Goal: Transaction & Acquisition: Obtain resource

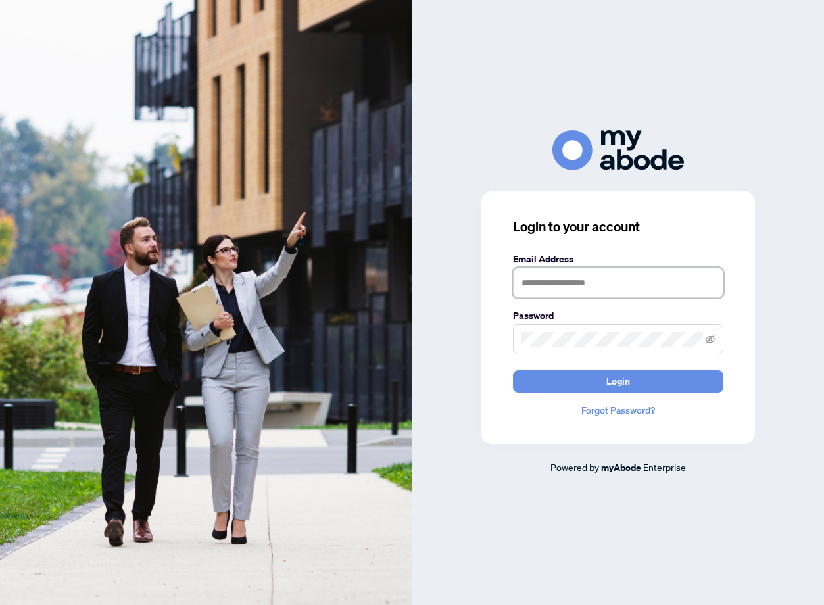
type input "**********"
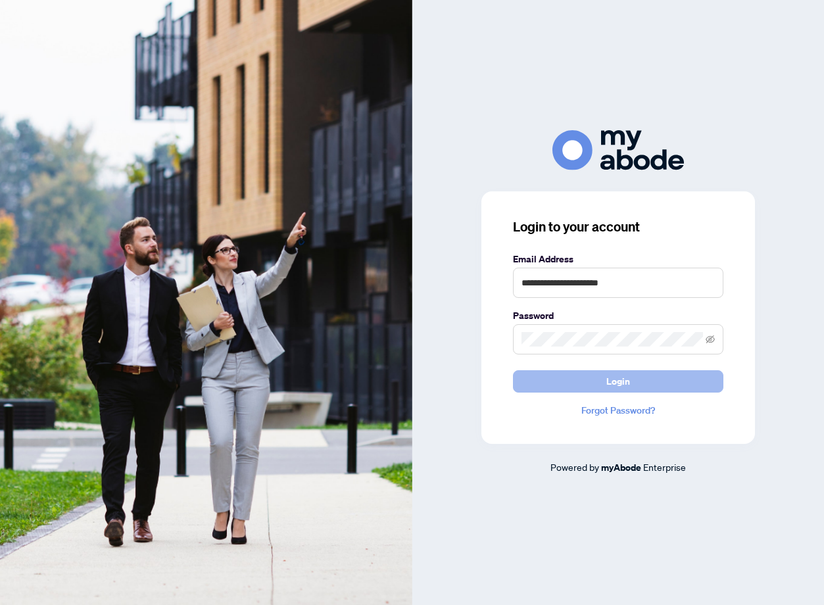
click at [595, 385] on button "Login" at bounding box center [618, 381] width 210 height 22
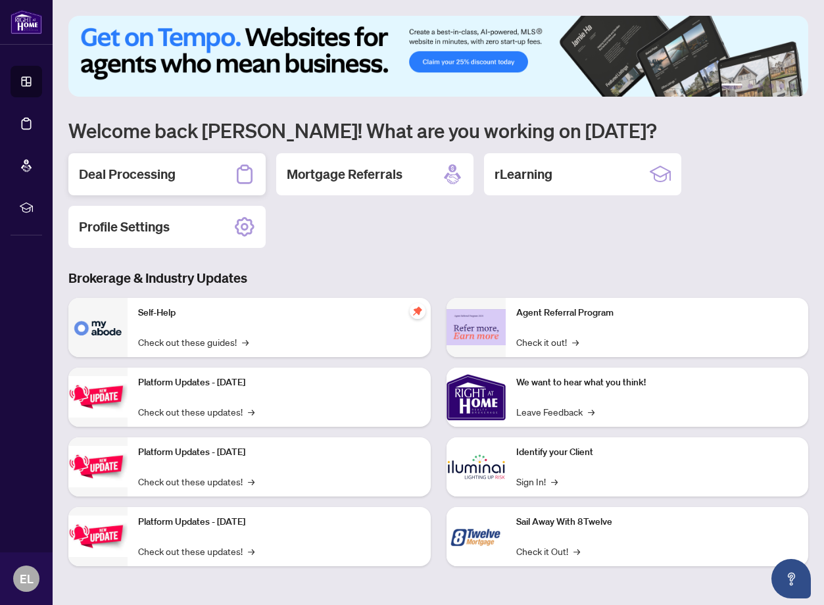
click at [187, 167] on div "Deal Processing" at bounding box center [166, 174] width 197 height 42
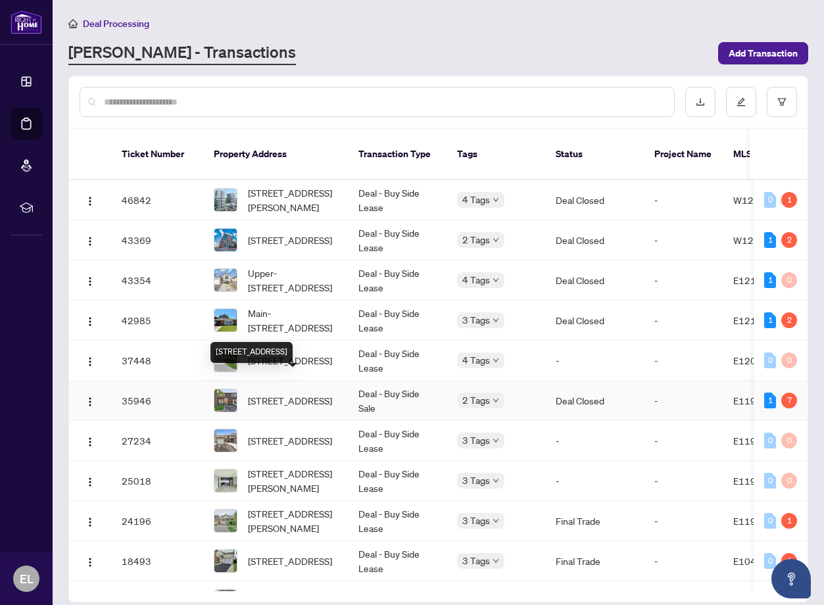
click at [317, 393] on span "[STREET_ADDRESS]" at bounding box center [290, 400] width 84 height 14
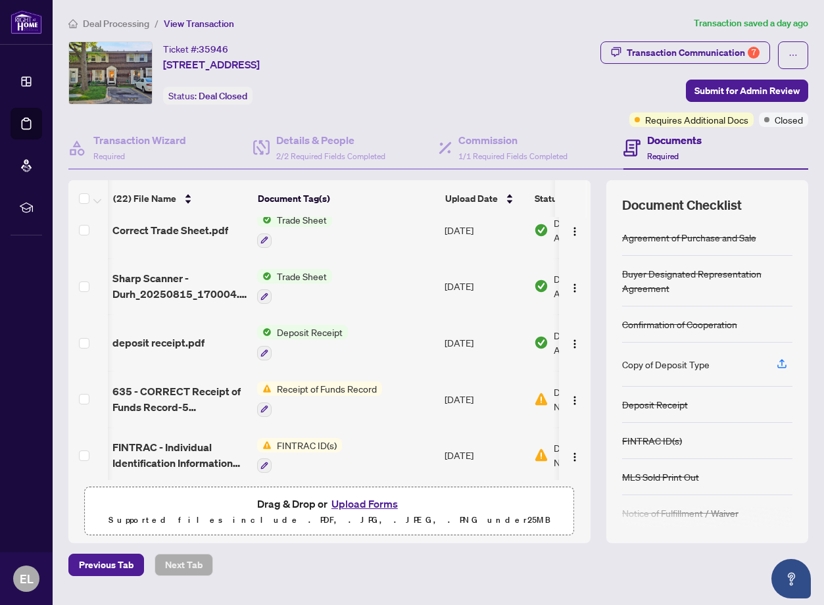
scroll to position [0, 1]
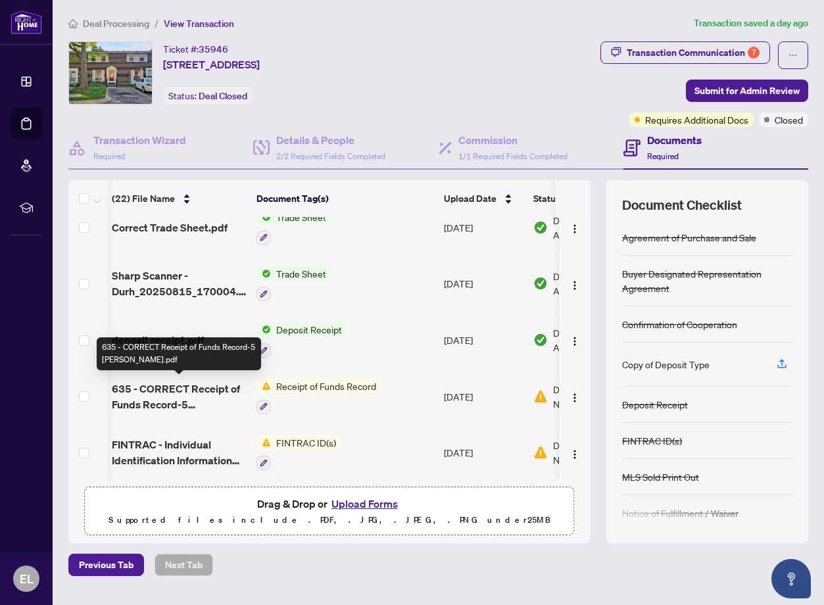
click at [186, 405] on span "635 - CORRECT Receipt of Funds Record-5 [PERSON_NAME].pdf" at bounding box center [179, 397] width 134 height 32
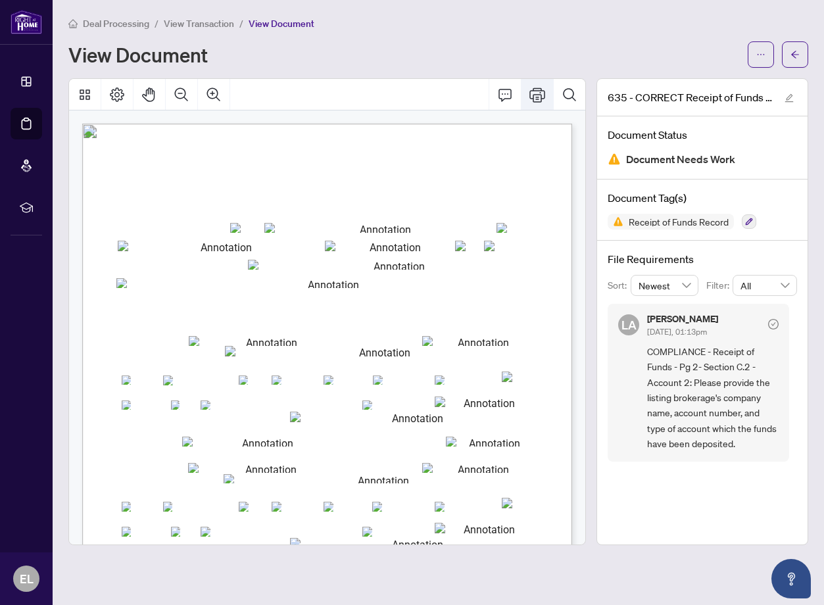
click at [539, 94] on icon "Print" at bounding box center [537, 94] width 16 height 14
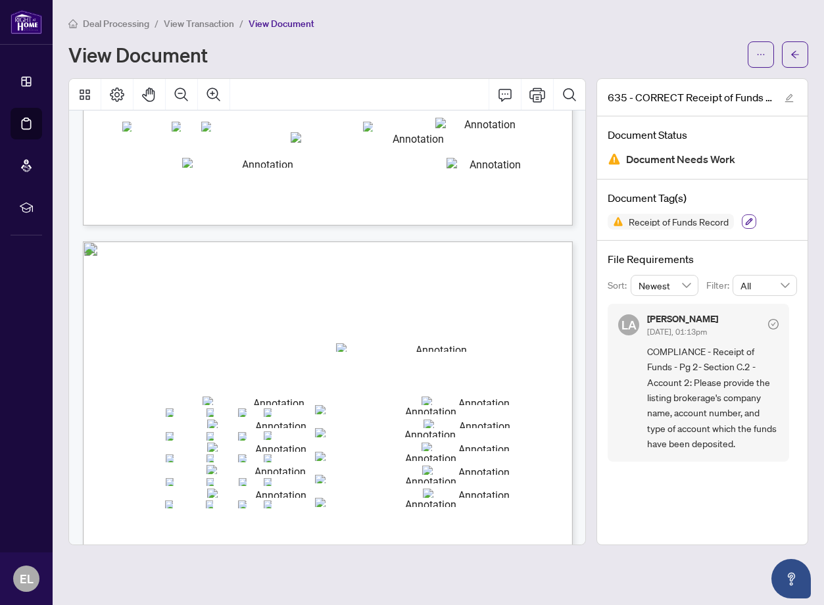
click at [748, 220] on icon "button" at bounding box center [749, 221] width 7 height 7
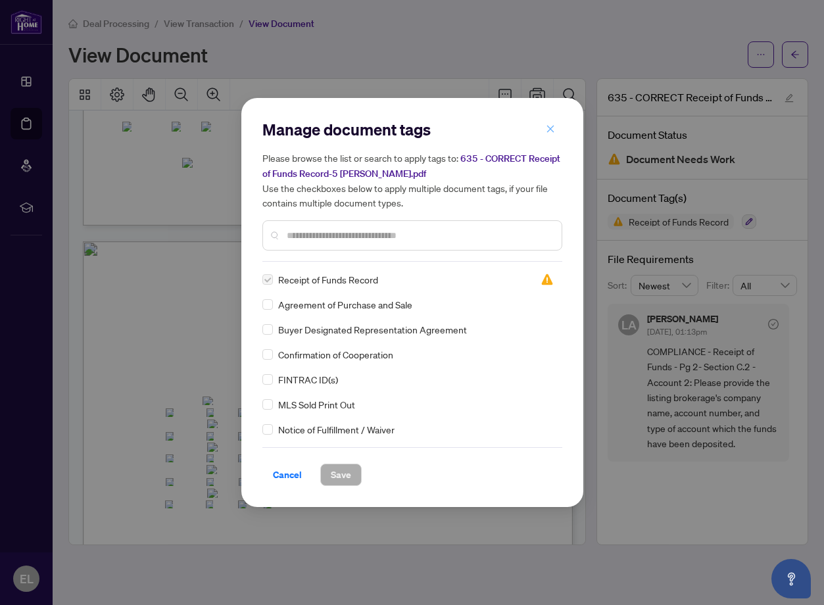
click at [550, 132] on icon "close" at bounding box center [550, 128] width 9 height 9
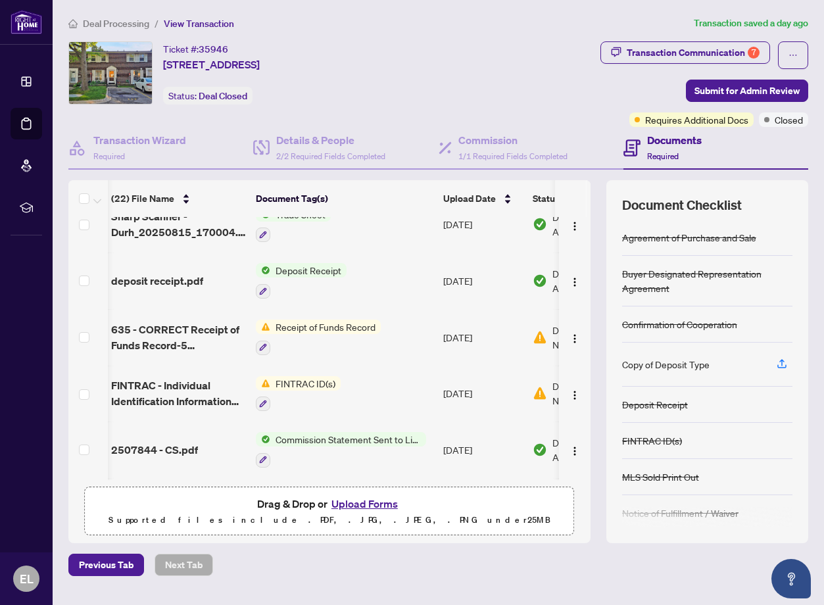
scroll to position [0, 3]
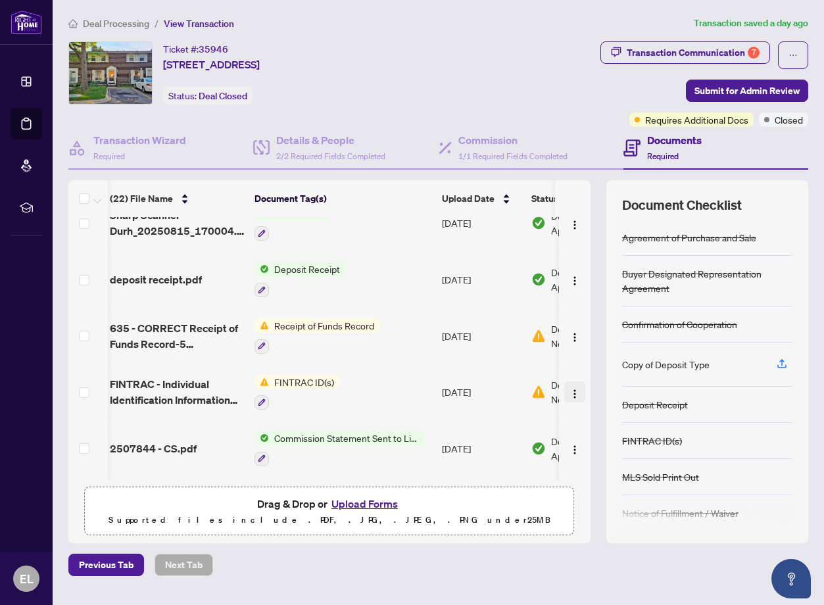
click at [570, 391] on img "button" at bounding box center [575, 394] width 11 height 11
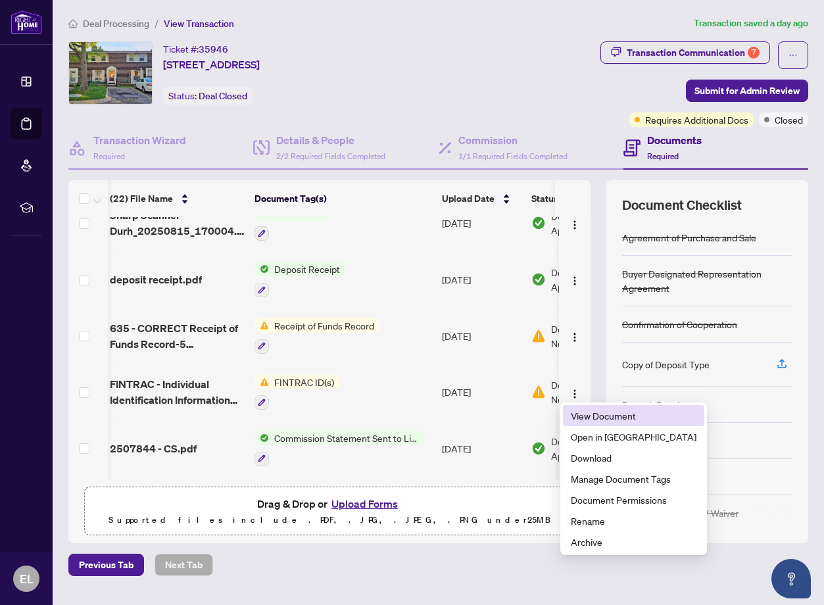
click at [577, 416] on span "View Document" at bounding box center [634, 415] width 126 height 14
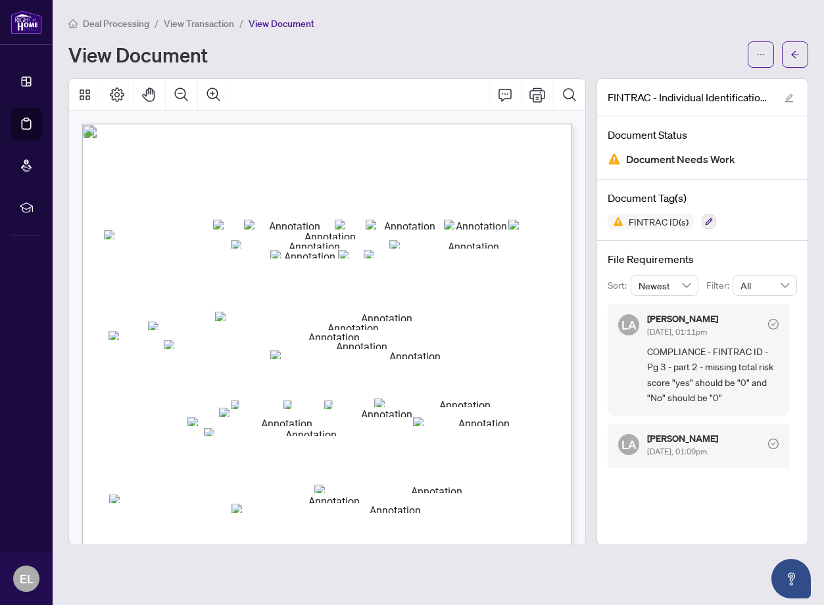
scroll to position [0, 1]
click at [796, 52] on icon "arrow-left" at bounding box center [795, 54] width 9 height 9
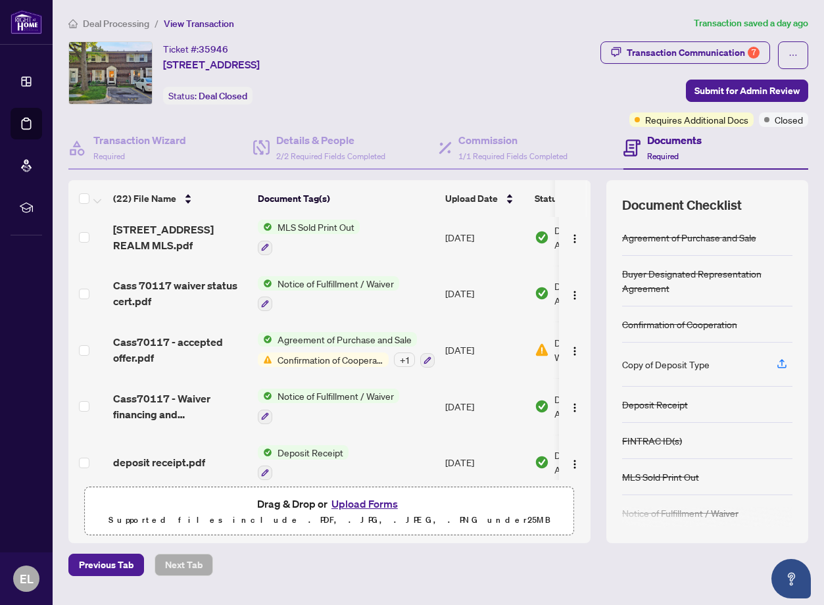
scroll to position [577, 0]
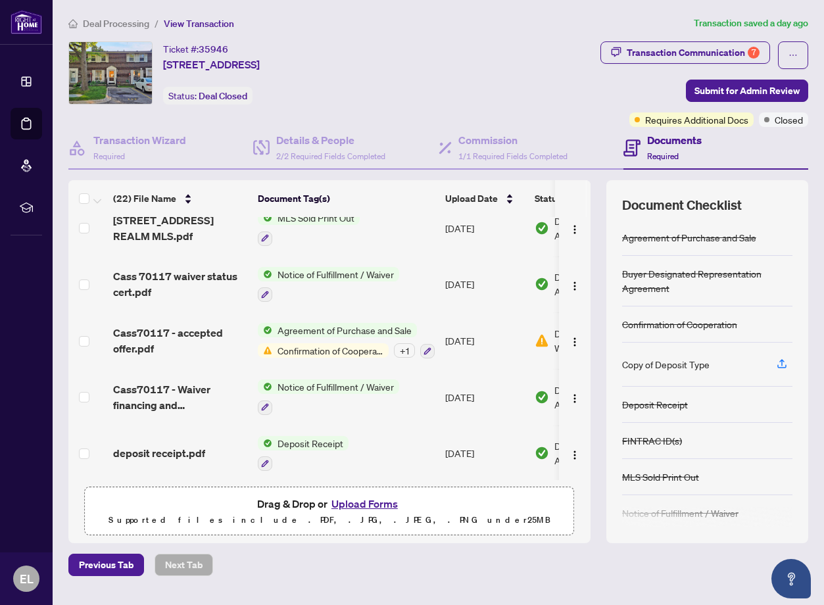
click at [317, 347] on span "Confirmation of Cooperation" at bounding box center [330, 350] width 116 height 14
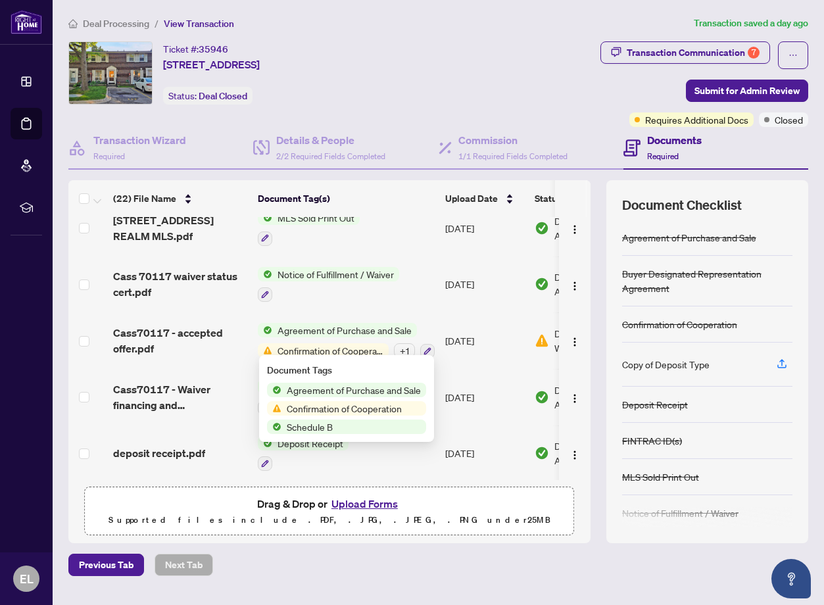
click at [341, 406] on span "Confirmation of Cooperation" at bounding box center [344, 408] width 126 height 14
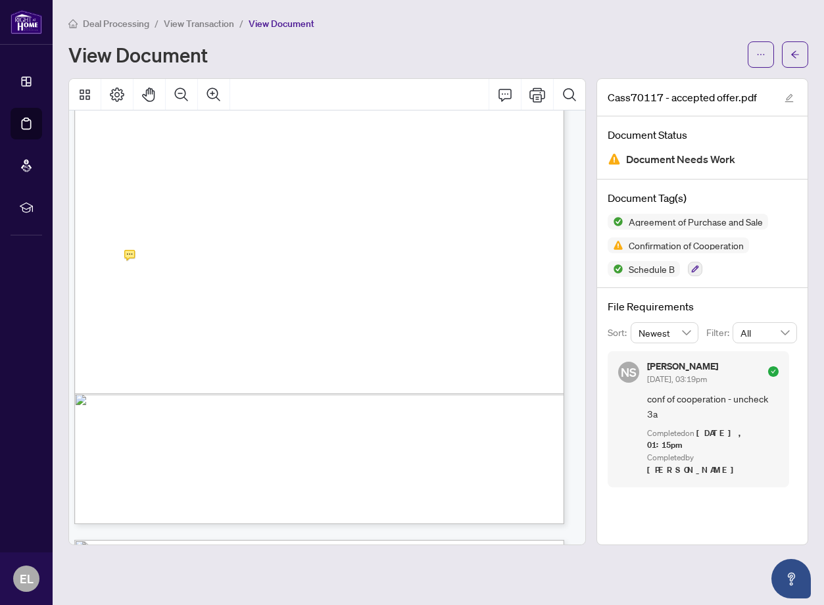
scroll to position [5440, 12]
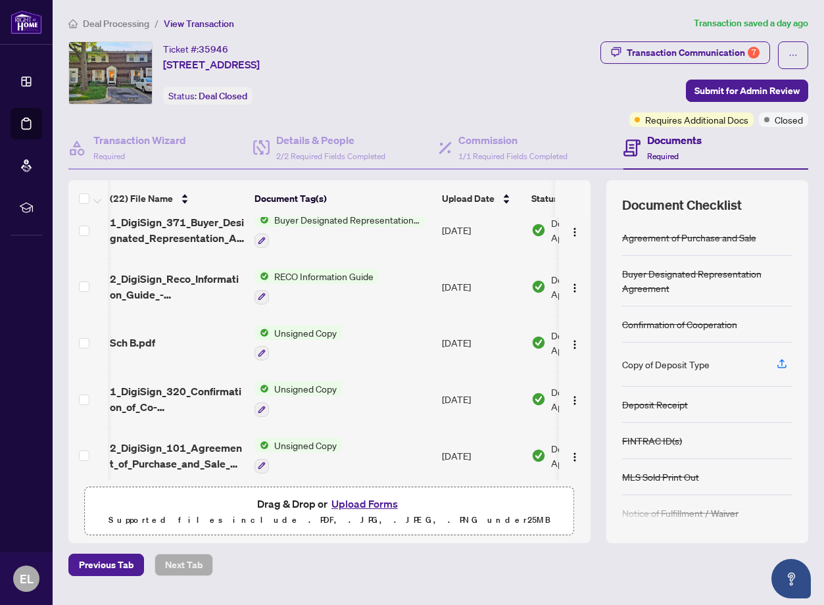
scroll to position [968, 3]
click at [303, 382] on span "Unsigned Copy" at bounding box center [305, 389] width 73 height 14
click at [299, 382] on span "Unsigned Copy" at bounding box center [305, 389] width 73 height 14
click at [282, 445] on span "Unsigned Copy" at bounding box center [277, 446] width 73 height 14
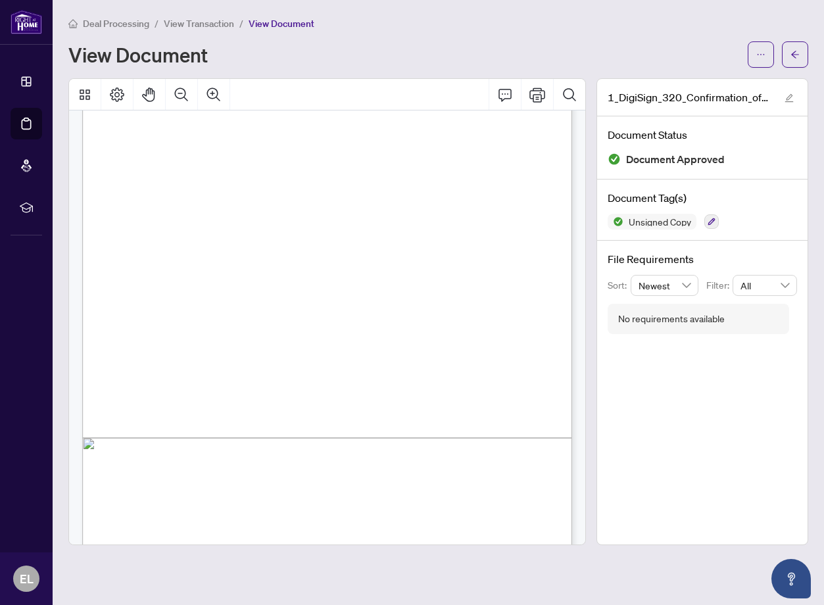
scroll to position [190, 1]
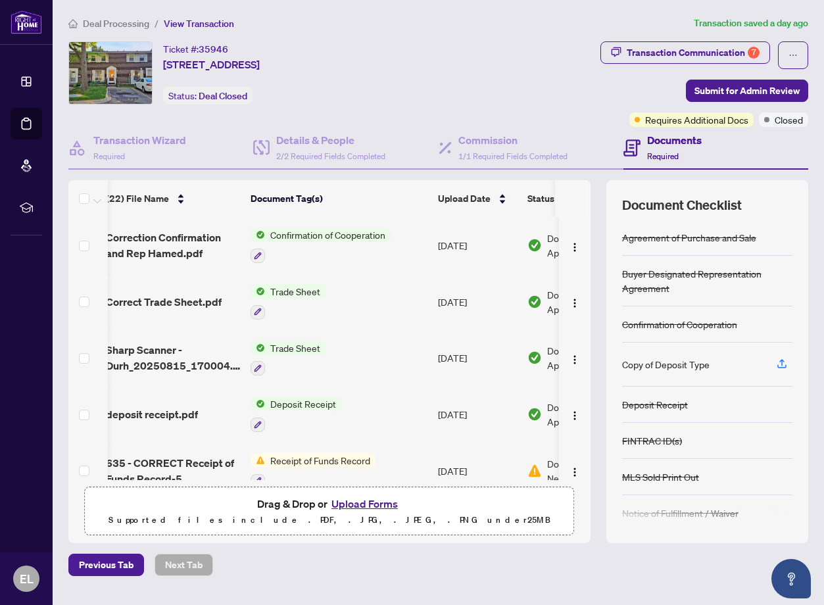
click at [356, 238] on span "Confirmation of Cooperation" at bounding box center [328, 235] width 126 height 14
click at [332, 296] on span "Confirmation of Cooperation" at bounding box center [326, 299] width 126 height 14
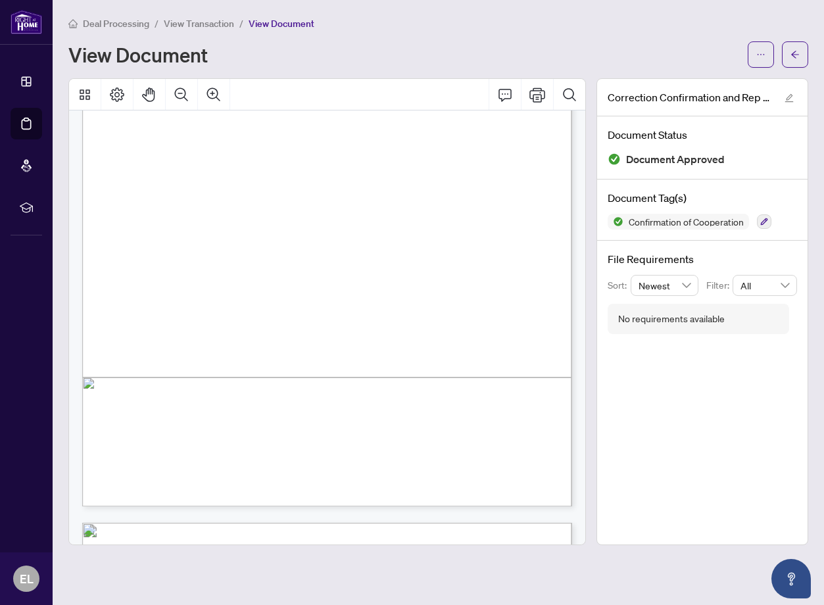
scroll to position [255, 0]
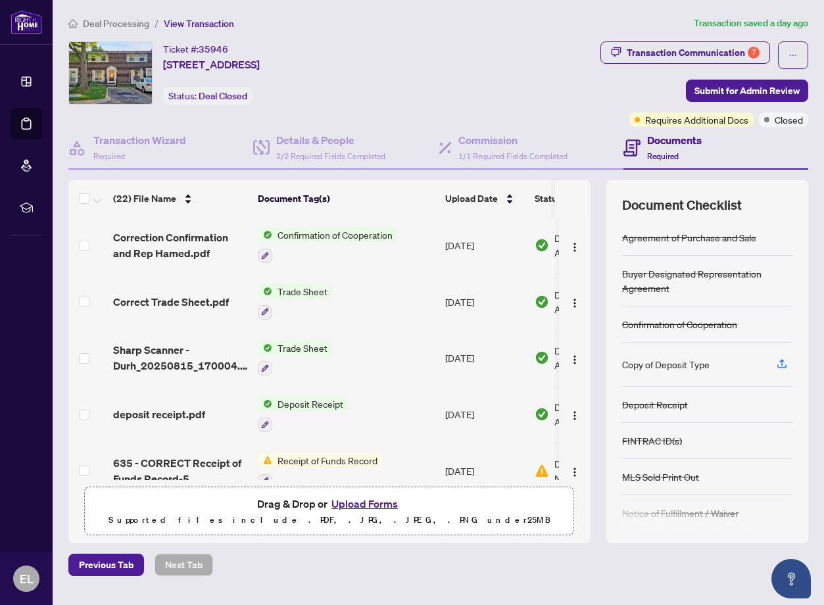
click at [309, 291] on span "Trade Sheet" at bounding box center [302, 291] width 61 height 14
click at [306, 357] on span "Trade Sheet" at bounding box center [294, 355] width 145 height 14
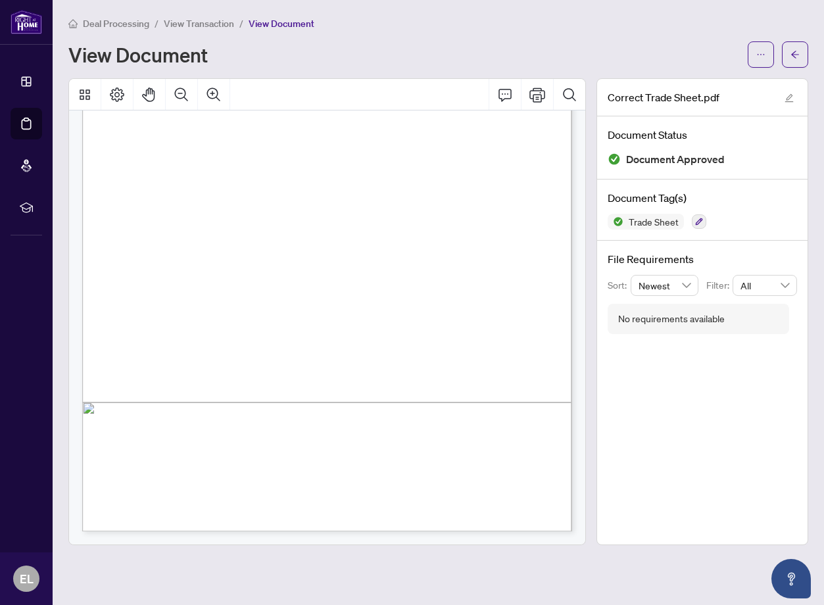
scroll to position [226, 0]
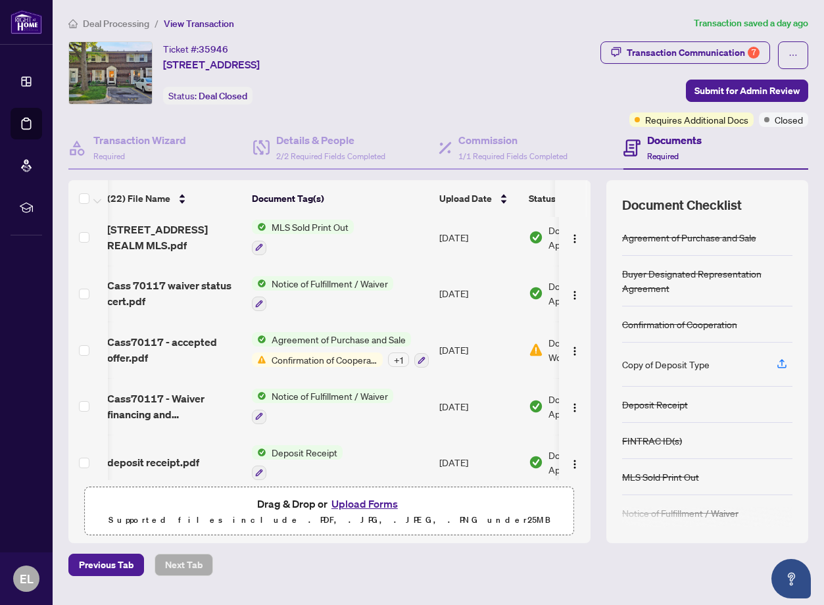
scroll to position [0, 7]
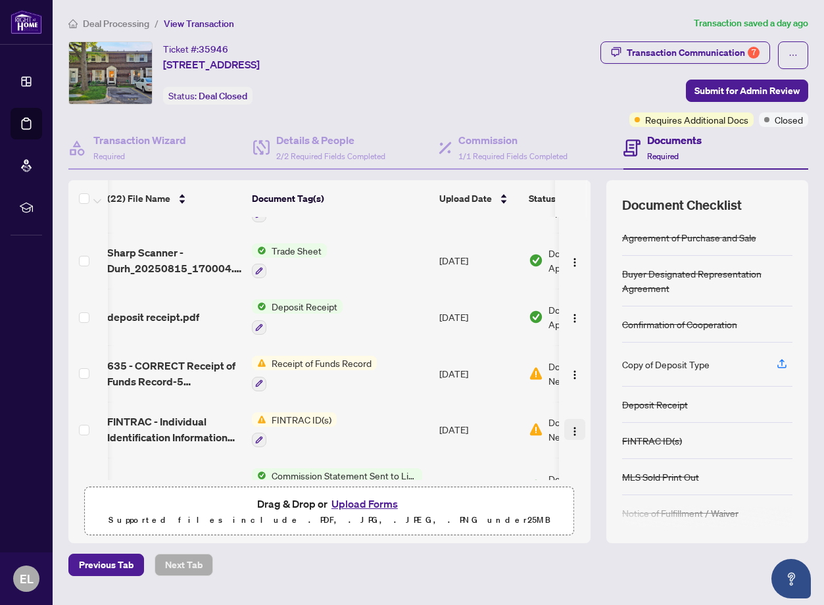
click at [570, 430] on img "button" at bounding box center [575, 431] width 11 height 11
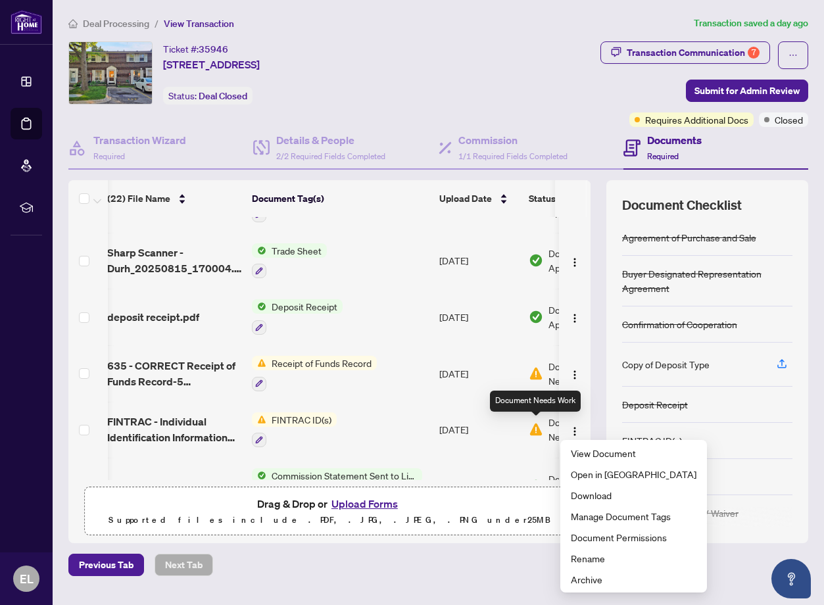
click at [537, 427] on img at bounding box center [536, 429] width 14 height 14
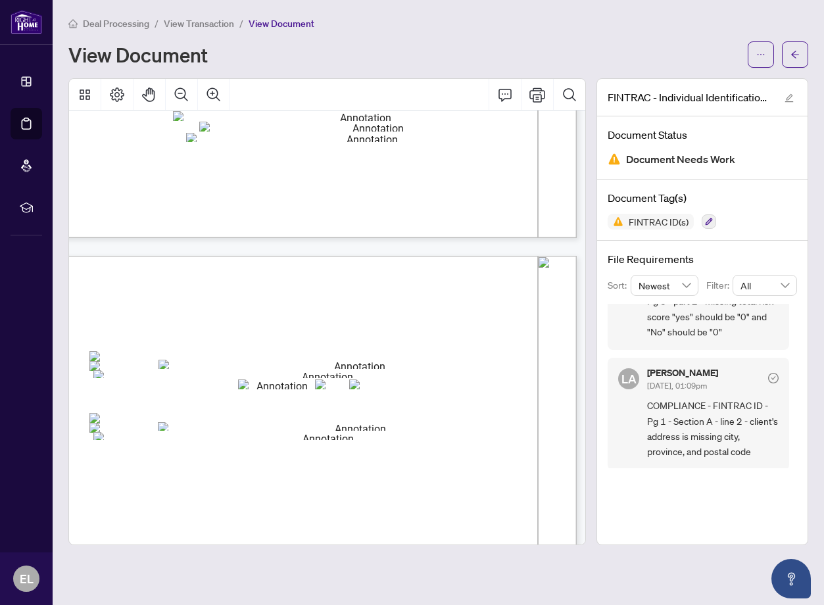
scroll to position [479, 49]
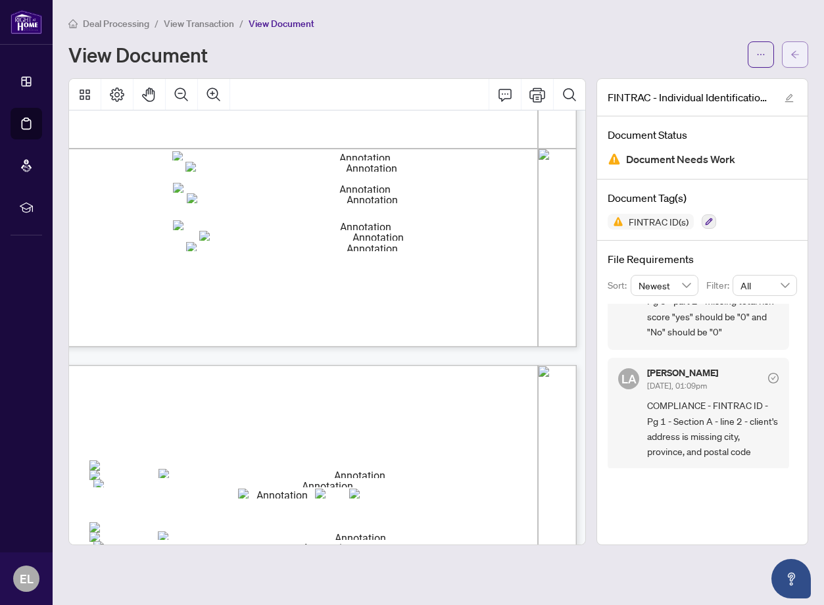
click at [789, 53] on button "button" at bounding box center [795, 54] width 26 height 26
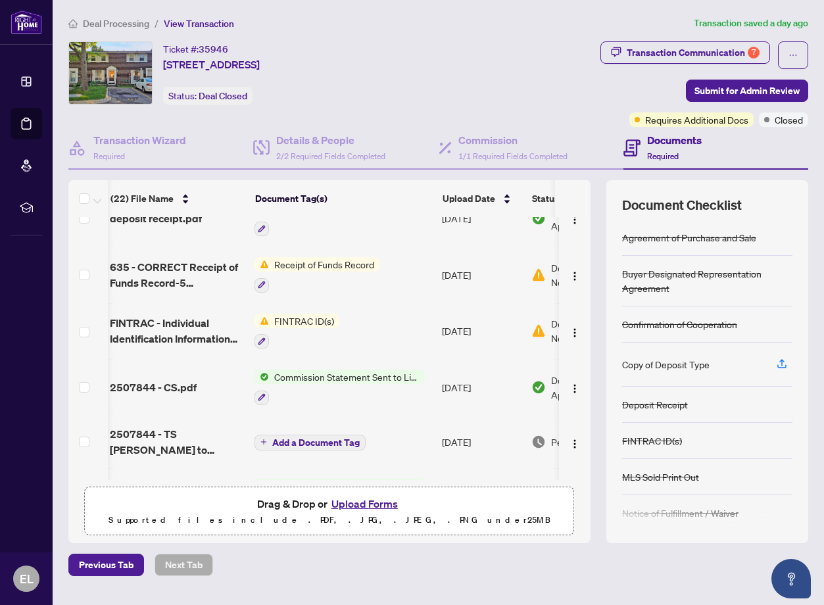
scroll to position [0, 3]
click at [304, 270] on div "Receipt of Funds Record" at bounding box center [317, 275] width 125 height 36
click at [300, 261] on span "Receipt of Funds Record" at bounding box center [324, 264] width 110 height 14
click at [152, 286] on span "635 - CORRECT Receipt of Funds Record-5 [PERSON_NAME].pdf" at bounding box center [177, 275] width 134 height 32
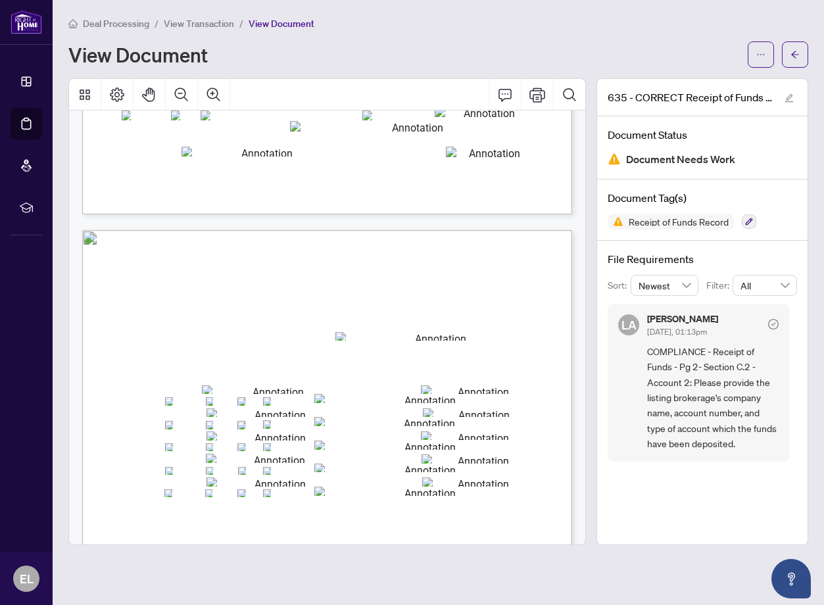
scroll to position [545, 1]
click at [443, 341] on div "Receipt of Funds Record Form 635 for use in the Province of [GEOGRAPHIC_DATA] T…" at bounding box center [327, 546] width 490 height 634
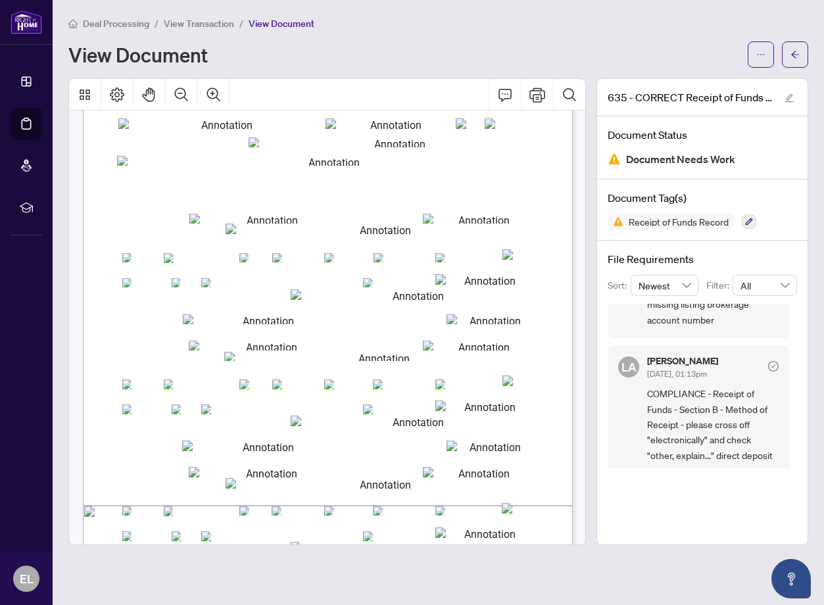
scroll to position [130, 0]
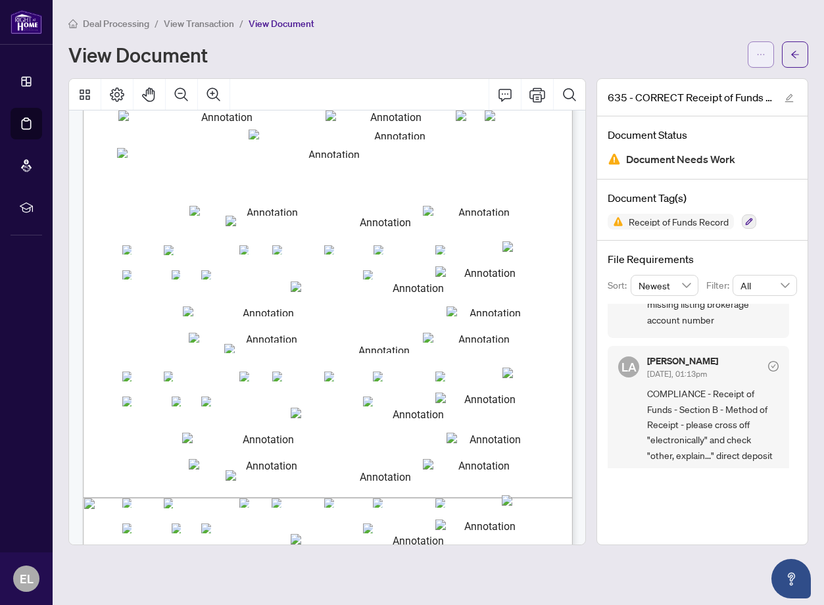
click at [761, 43] on button "button" at bounding box center [761, 54] width 26 height 26
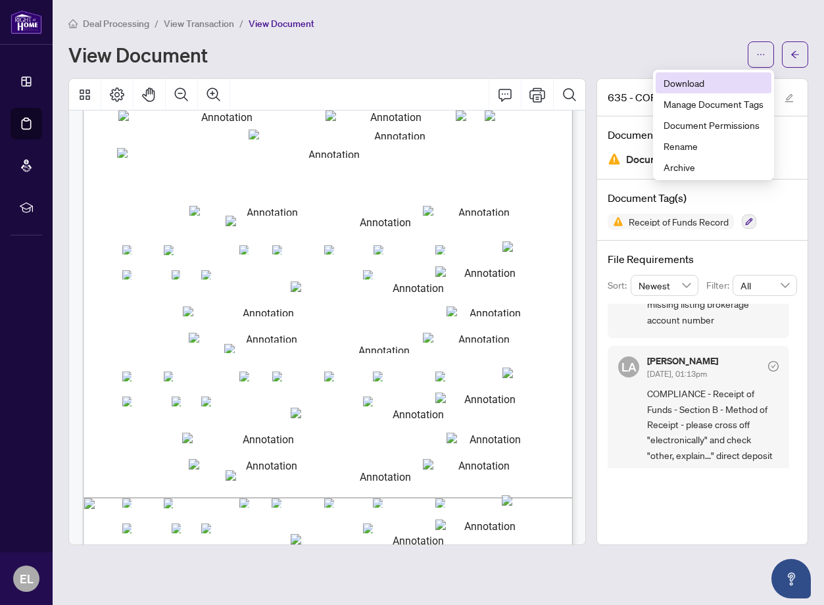
click at [689, 85] on span "Download" at bounding box center [714, 83] width 100 height 14
